Goal: Complete application form: Complete application form

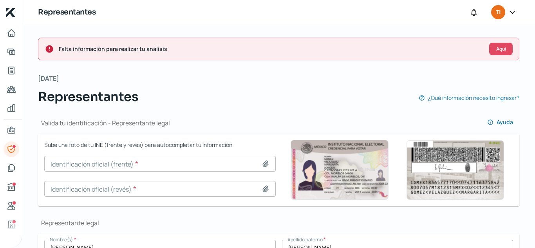
scroll to position [317, 0]
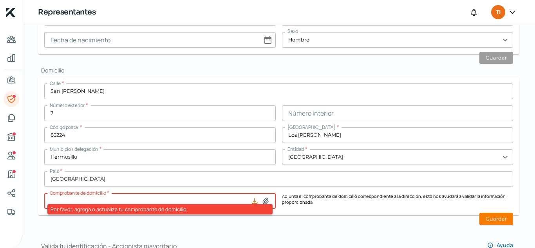
click at [252, 203] on icon at bounding box center [254, 200] width 5 height 5
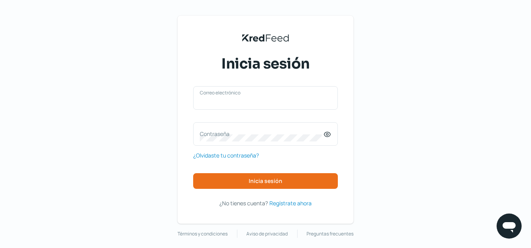
type input "administracion@cmmstinc.com"
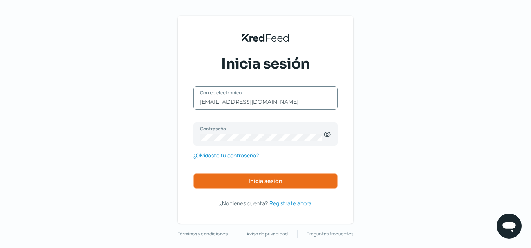
click at [201, 182] on button "Inicia sesión" at bounding box center [265, 181] width 145 height 16
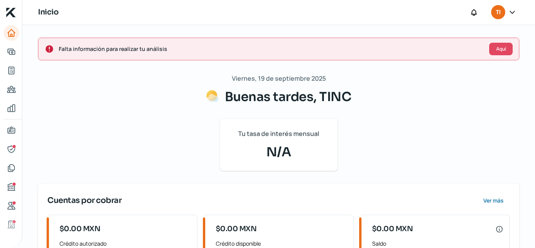
scroll to position [135, 0]
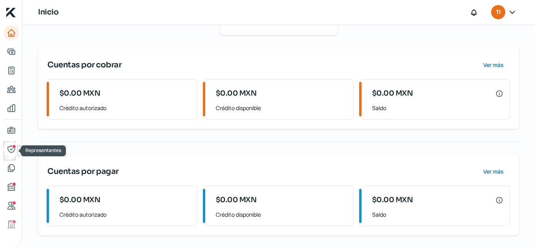
click at [12, 144] on icon "Representantes" at bounding box center [11, 148] width 9 height 9
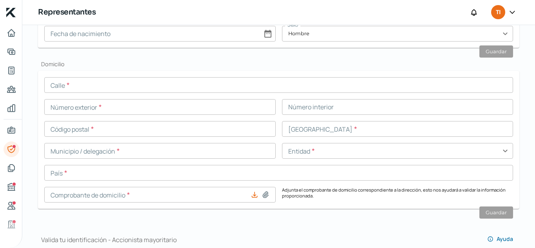
scroll to position [323, 0]
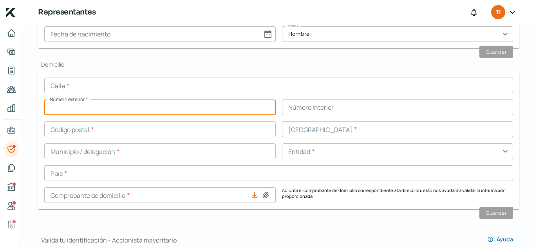
click at [163, 112] on input "text" at bounding box center [159, 107] width 231 height 16
click at [149, 86] on input "text" at bounding box center [278, 85] width 468 height 16
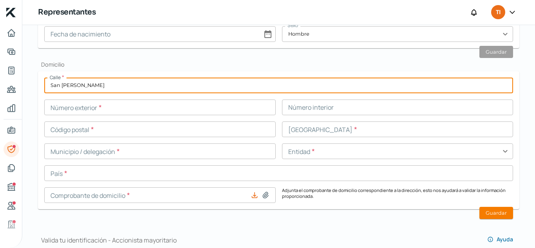
type input "San [PERSON_NAME]"
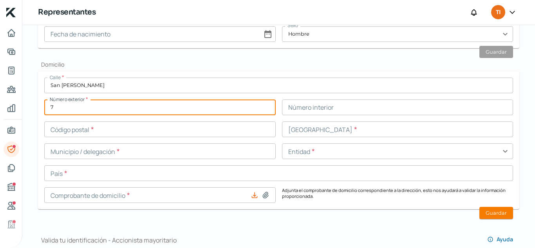
type input "7"
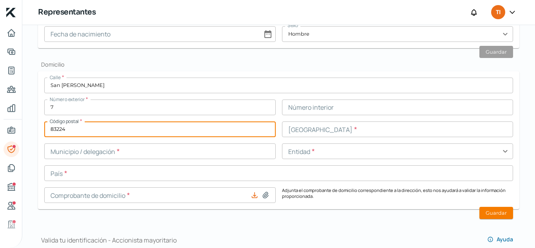
type input "83224"
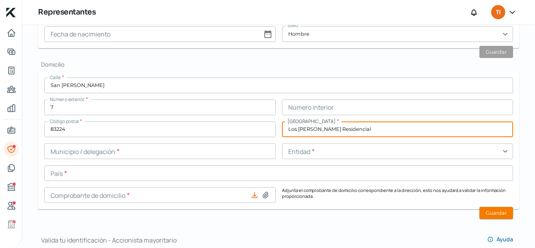
type input "Los Santos Residencial"
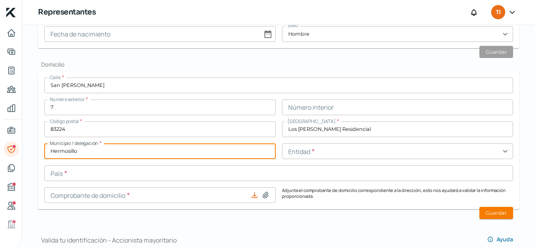
type input "Hermosillo"
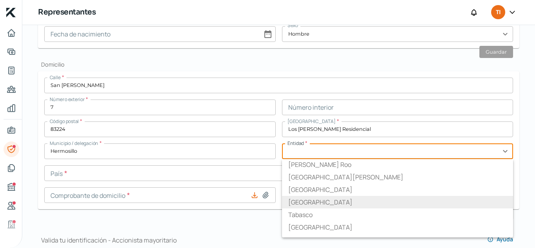
scroll to position [276, 0]
click at [303, 203] on li "[GEOGRAPHIC_DATA]" at bounding box center [397, 202] width 231 height 13
type input "[GEOGRAPHIC_DATA]"
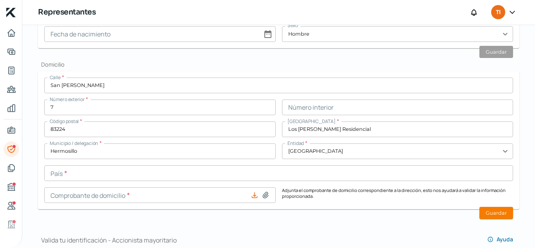
click at [206, 175] on input "text" at bounding box center [278, 173] width 468 height 16
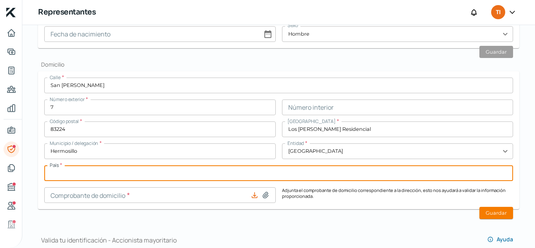
click at [206, 175] on input "text" at bounding box center [278, 173] width 468 height 16
type input "mexico"
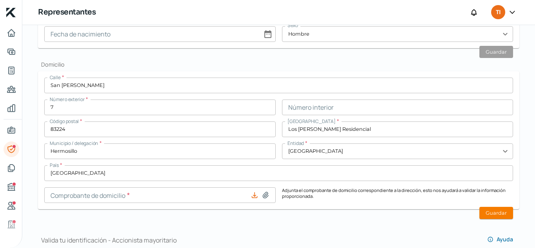
click at [244, 186] on div "Calle * San Lucio Número exterior * 7 Número interior Código postal * 83224 Col…" at bounding box center [278, 139] width 468 height 125
click at [264, 194] on icon at bounding box center [265, 195] width 5 height 6
click at [141, 193] on input at bounding box center [159, 195] width 231 height 16
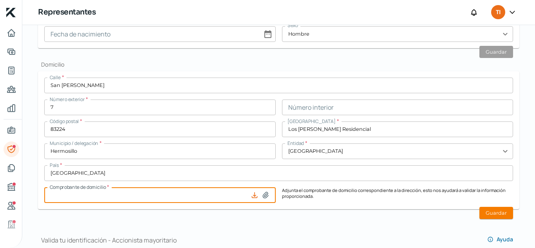
type input "C:\fakepath\08_Recibo $708.00.pdf"
type input "08_Recibo $708.00.pdf"
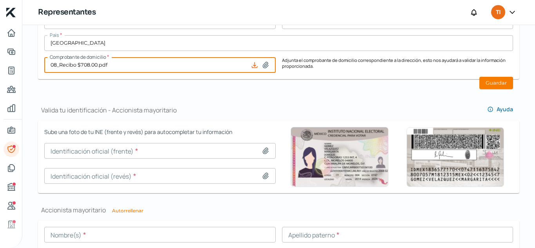
scroll to position [470, 0]
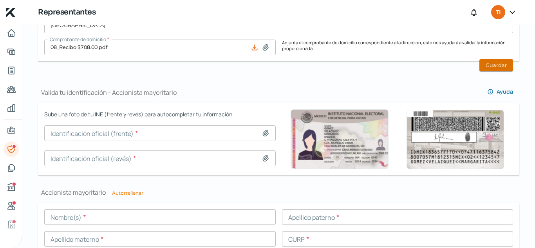
click at [493, 64] on button "Guardar" at bounding box center [496, 65] width 34 height 12
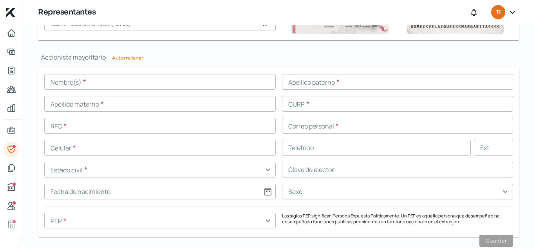
scroll to position [608, 0]
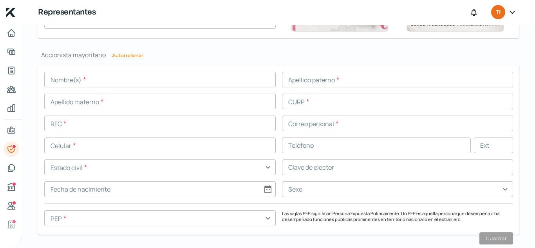
click at [202, 80] on input "text" at bounding box center [159, 80] width 231 height 16
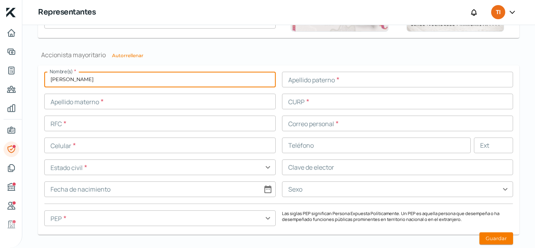
type input "Luis"
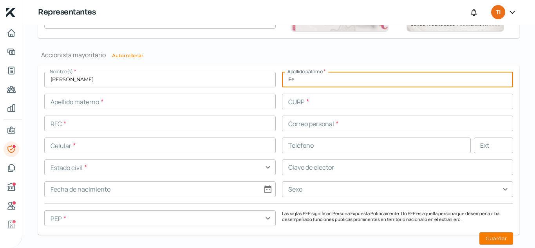
type input "F"
click at [202, 80] on input "Luis" at bounding box center [159, 80] width 231 height 16
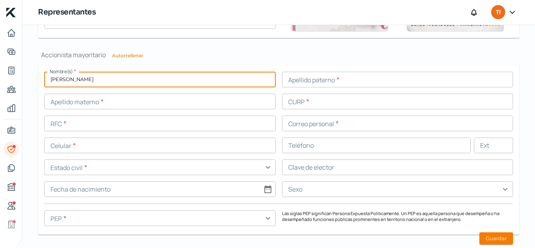
type input "[PERSON_NAME]"
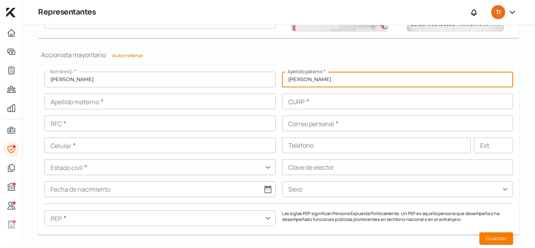
type input "[PERSON_NAME]"
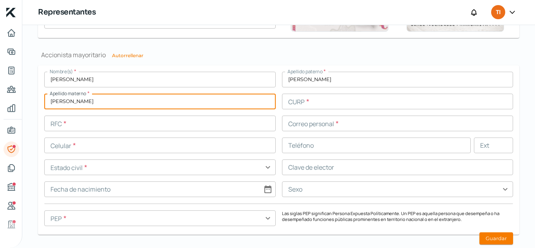
type input "[PERSON_NAME]"
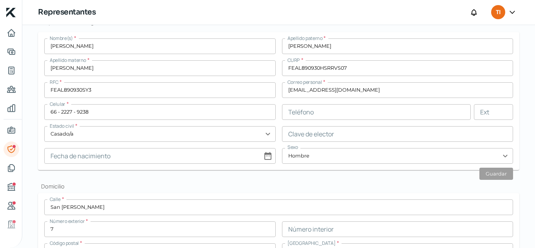
scroll to position [200, 0]
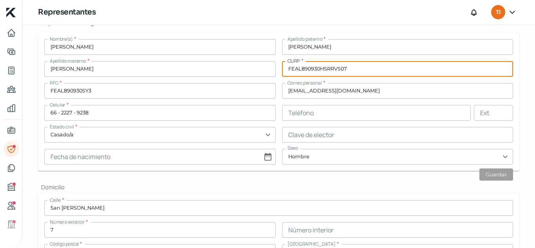
click at [320, 66] on input "FEAL890930HSRRVS07" at bounding box center [397, 69] width 231 height 16
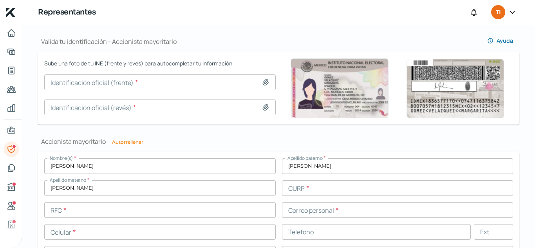
scroll to position [536, 0]
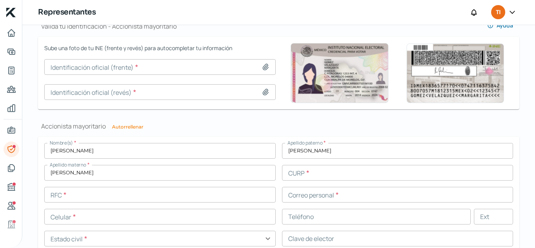
click at [304, 174] on input "text" at bounding box center [397, 173] width 231 height 16
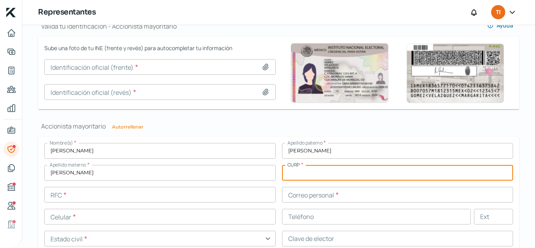
paste input "FEAL890930HSRRVS07"
type input "FEAL890930HSRRVS07"
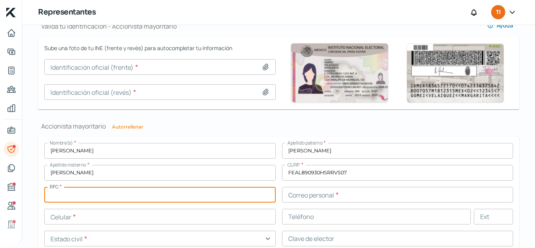
click at [192, 195] on input "text" at bounding box center [159, 195] width 231 height 16
type input "FEAL890930SY3"
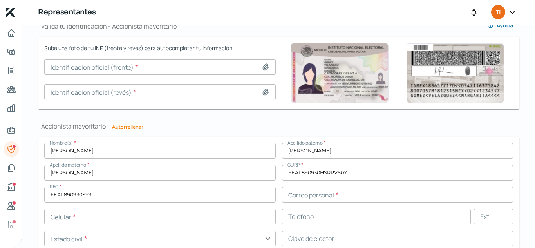
click at [296, 205] on div "Nombre(s) * Luis Eduardo Apellido paterno * Fernandez Apellido materno * Aviles…" at bounding box center [278, 221] width 468 height 157
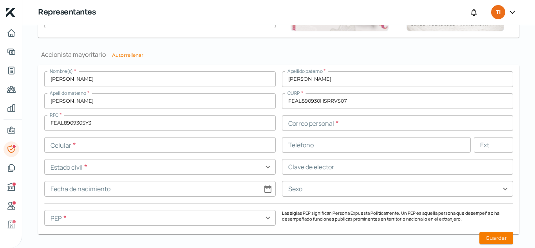
scroll to position [612, 0]
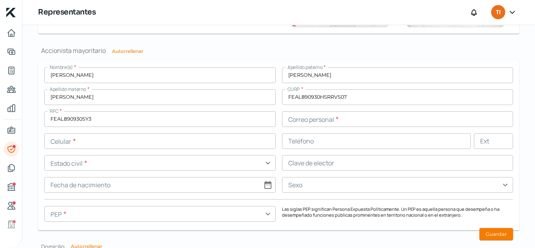
click at [314, 112] on input "text" at bounding box center [397, 119] width 231 height 16
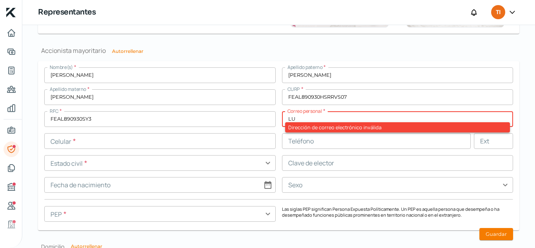
type input "L"
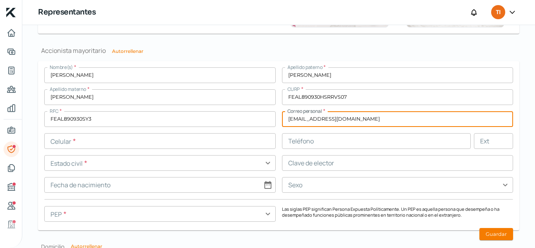
click at [297, 115] on input "lufer089@gmail.com" at bounding box center [397, 119] width 231 height 16
type input "lufernandez089@gmail.com"
click at [219, 146] on input "text" at bounding box center [159, 141] width 231 height 16
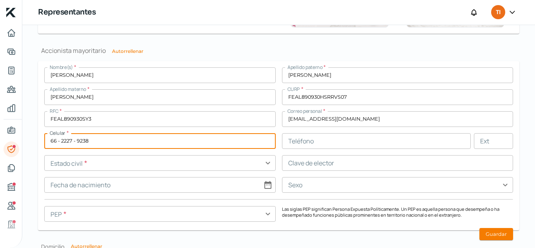
type input "66 - 2227 - 9238"
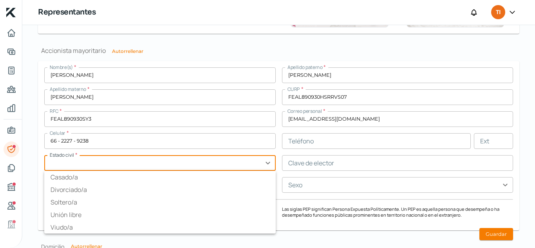
click at [152, 160] on input "text" at bounding box center [159, 163] width 231 height 16
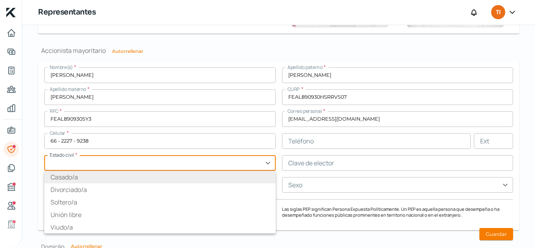
click at [62, 172] on li "Casado/a" at bounding box center [159, 177] width 231 height 13
type input "Casado/a"
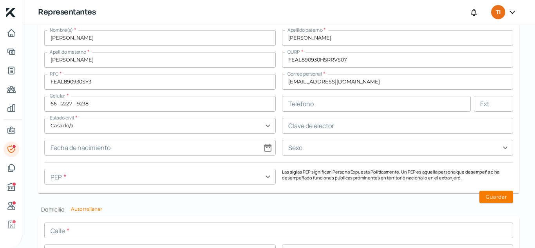
scroll to position [650, 0]
click at [215, 182] on input "text" at bounding box center [159, 176] width 231 height 16
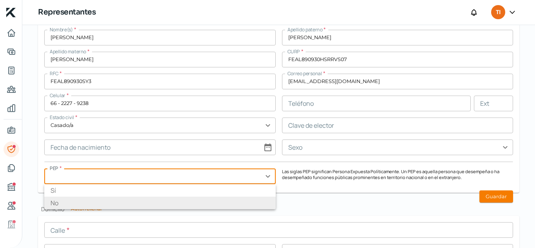
click at [167, 198] on li "No" at bounding box center [159, 202] width 231 height 13
type input "No"
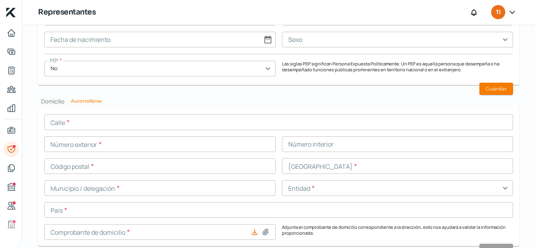
scroll to position [758, 0]
click at [182, 118] on input "text" at bounding box center [278, 122] width 468 height 16
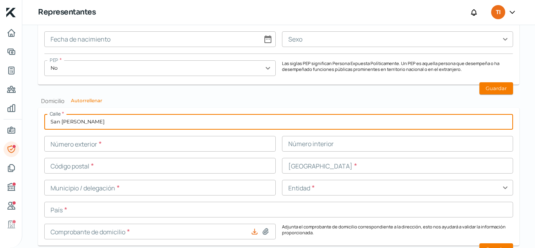
type input "San [PERSON_NAME]"
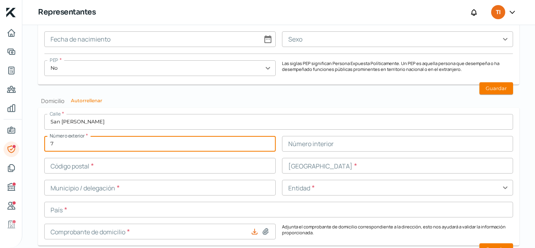
type input "7"
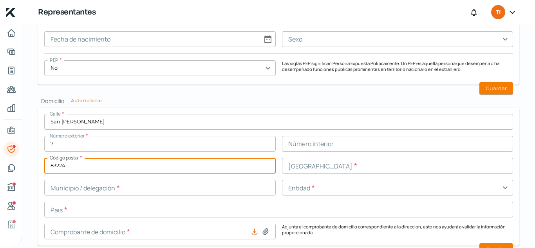
type input "83224"
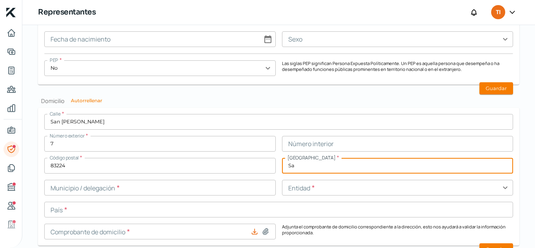
type input "S"
type input "Los Santos Residencial"
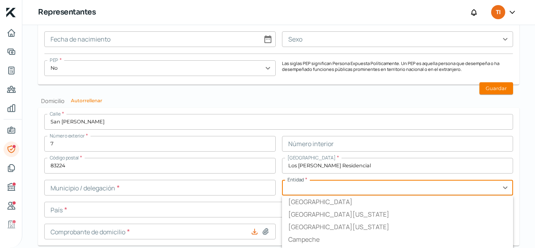
click at [118, 196] on div "Calle * San Lucio Número exterior * 7 Número interior Código postal * 83224 Col…" at bounding box center [278, 176] width 468 height 125
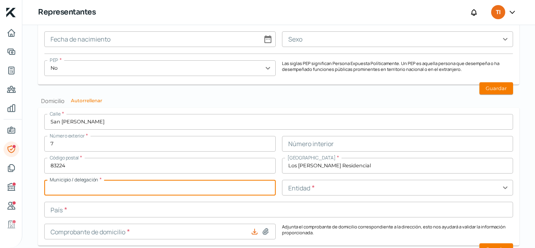
click at [109, 191] on input "text" at bounding box center [159, 188] width 231 height 16
type input "Hermosillo"
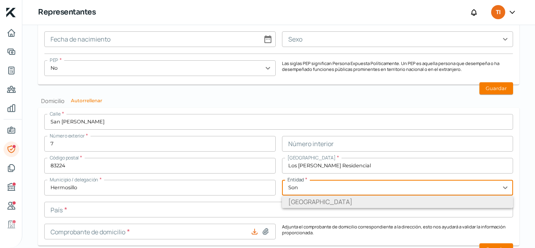
click at [287, 203] on li "[GEOGRAPHIC_DATA]" at bounding box center [397, 201] width 231 height 13
type input "[GEOGRAPHIC_DATA]"
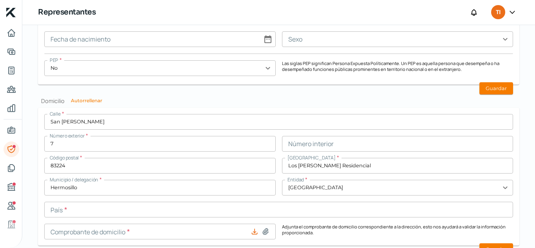
click at [160, 213] on input "text" at bounding box center [278, 210] width 468 height 16
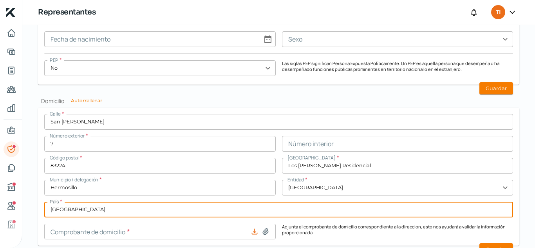
type input "[GEOGRAPHIC_DATA]"
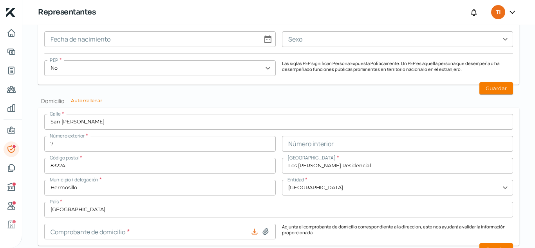
click at [40, 193] on form "Calle * San Lucio Número exterior * 7 Número interior Código postal * 83224 Col…" at bounding box center [278, 177] width 481 height 138
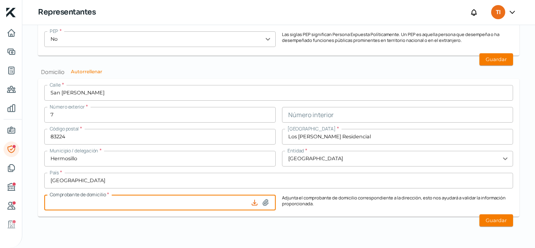
click at [238, 203] on input at bounding box center [159, 202] width 231 height 16
type input "C:\fakepath\08_Recibo $708.00.pdf"
type input "08_Recibo $708.00.pdf"
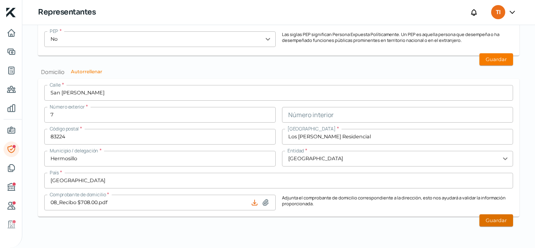
click at [494, 218] on button "Guardar" at bounding box center [496, 220] width 34 height 12
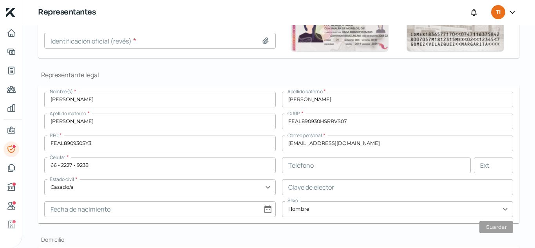
scroll to position [148, 0]
click at [174, 206] on input at bounding box center [159, 210] width 231 height 16
select select "8"
select select "2025"
